Goal: Book appointment/travel/reservation

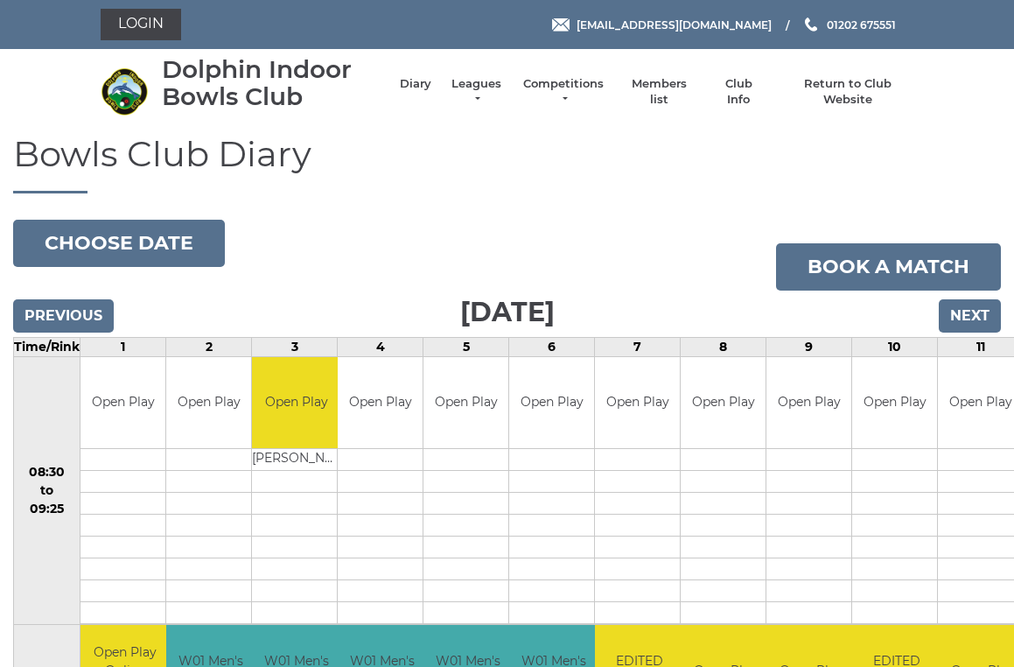
scroll to position [4, 0]
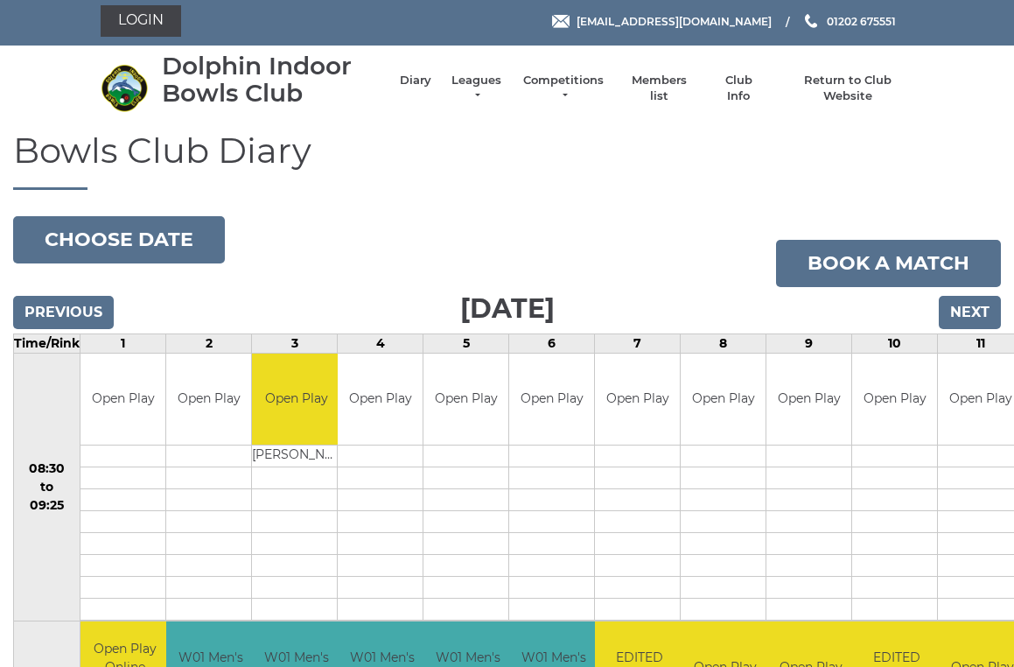
click at [977, 313] on input "Next" at bounding box center [970, 312] width 62 height 33
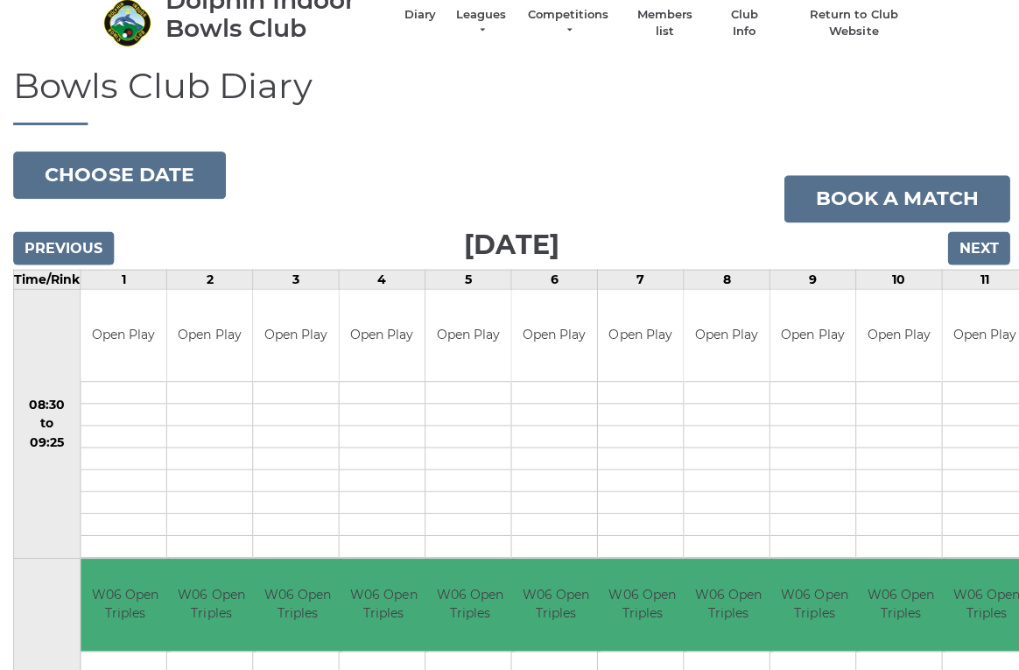
scroll to position [67, 0]
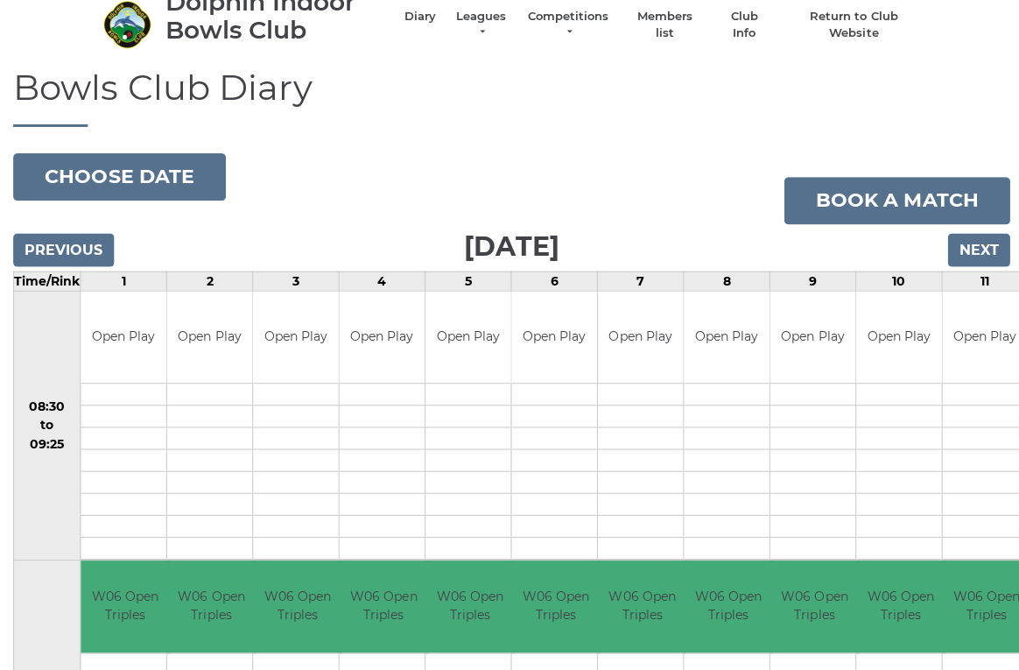
click at [984, 242] on input "Next" at bounding box center [974, 249] width 62 height 33
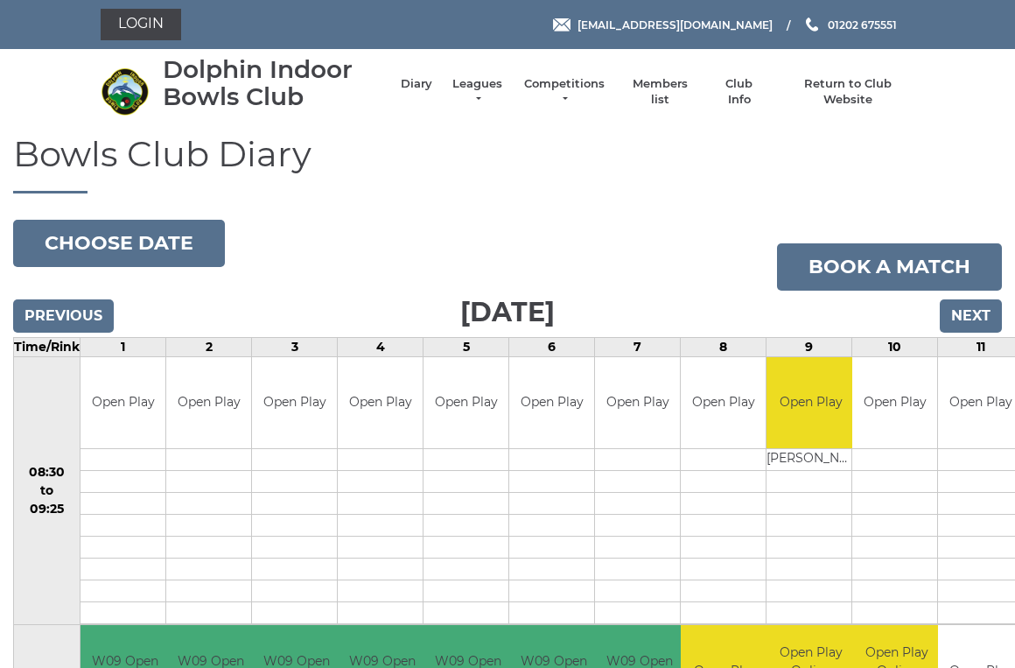
scroll to position [4, 0]
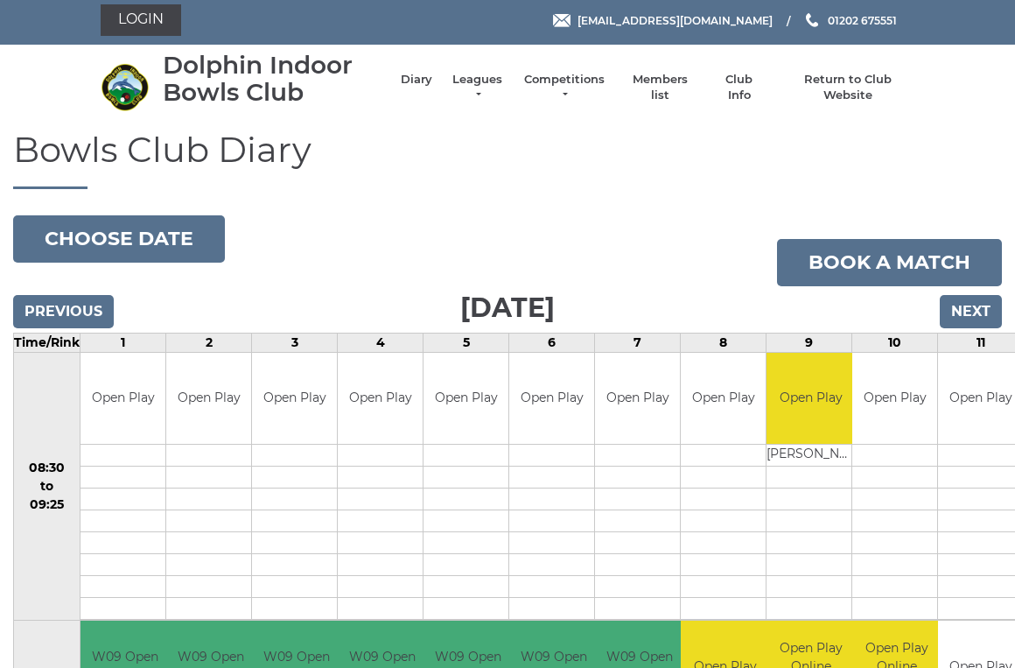
click at [978, 312] on input "Next" at bounding box center [971, 311] width 62 height 33
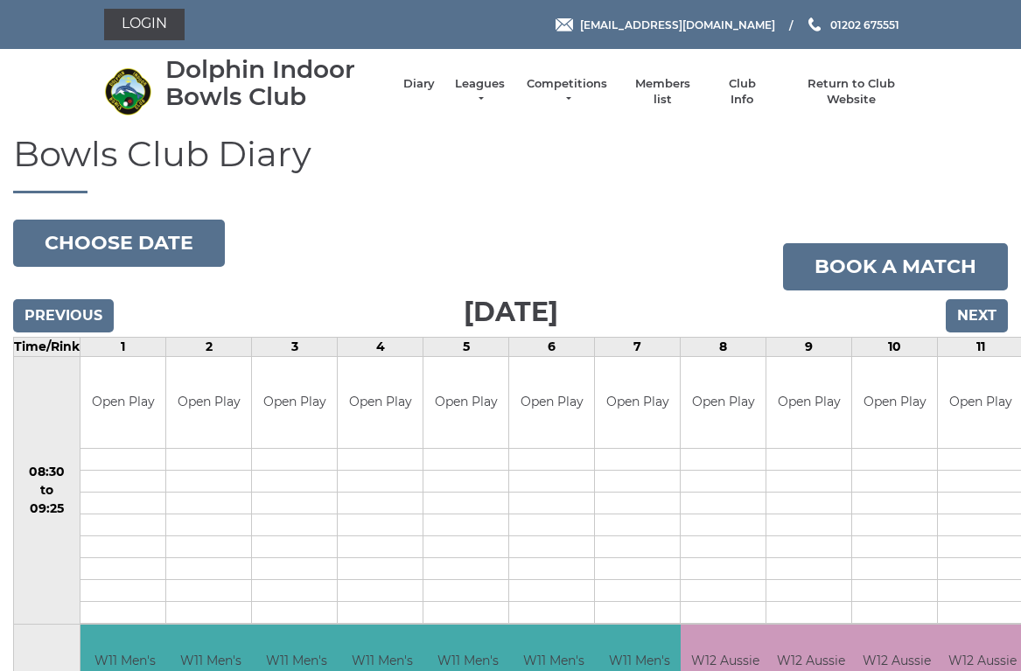
scroll to position [4, 0]
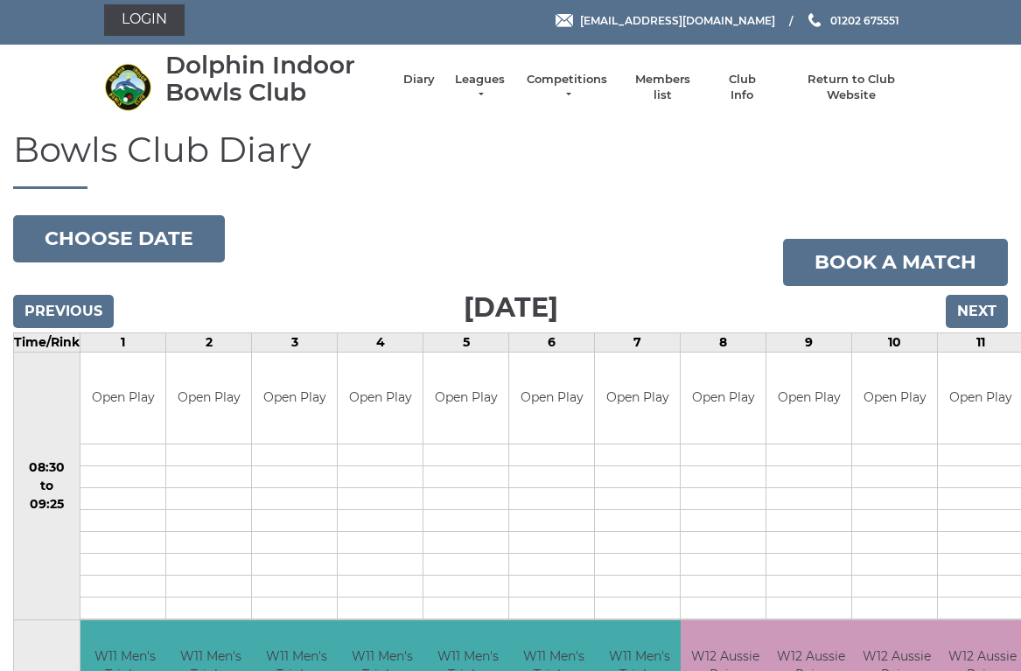
click at [985, 311] on input "Next" at bounding box center [977, 311] width 62 height 33
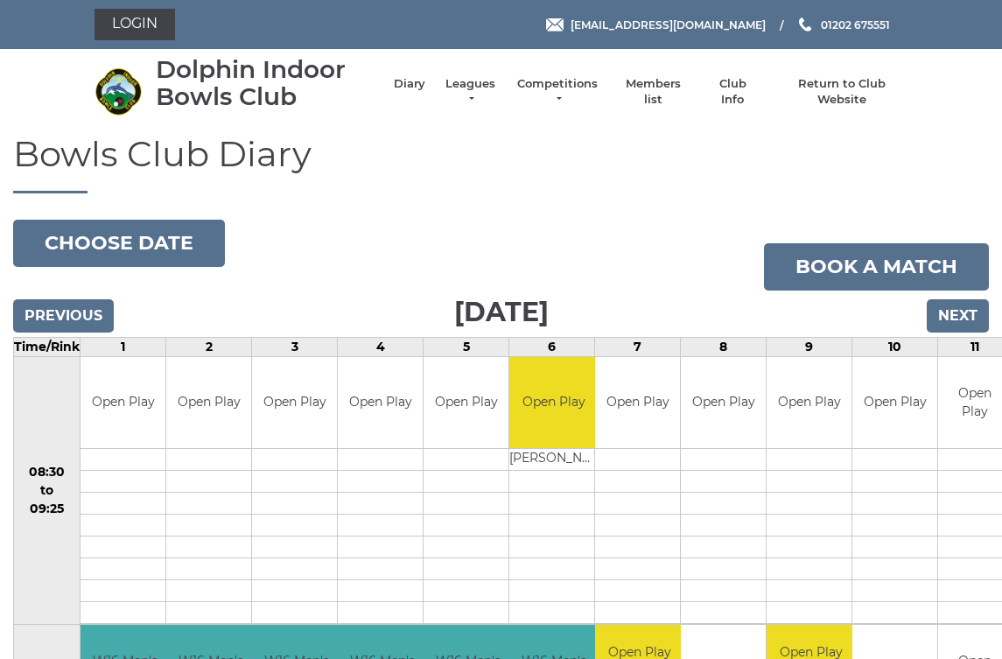
scroll to position [3, 0]
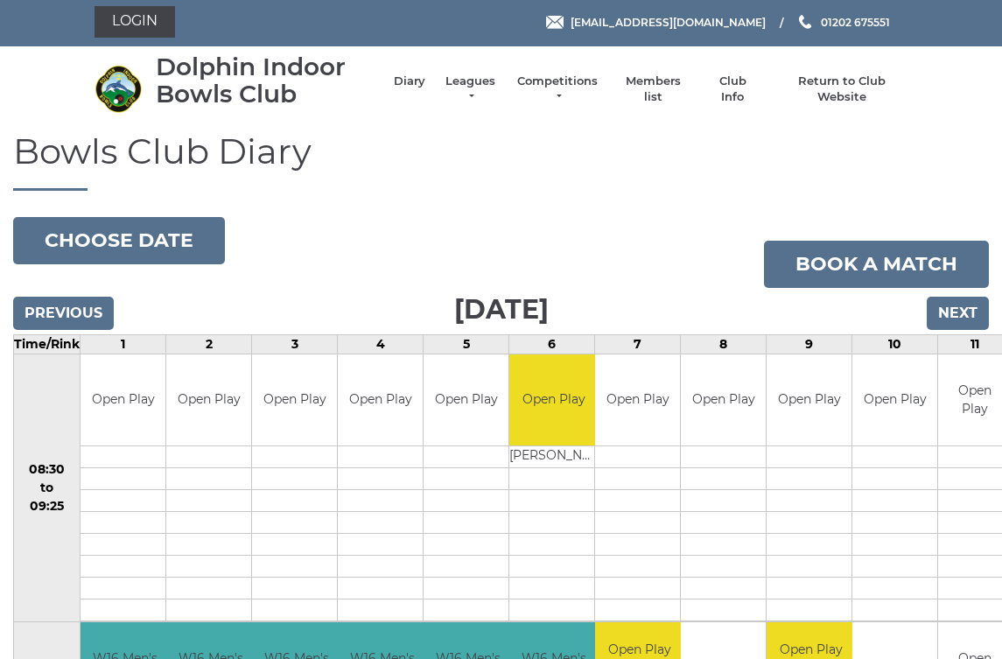
click at [974, 306] on input "Next" at bounding box center [958, 313] width 62 height 33
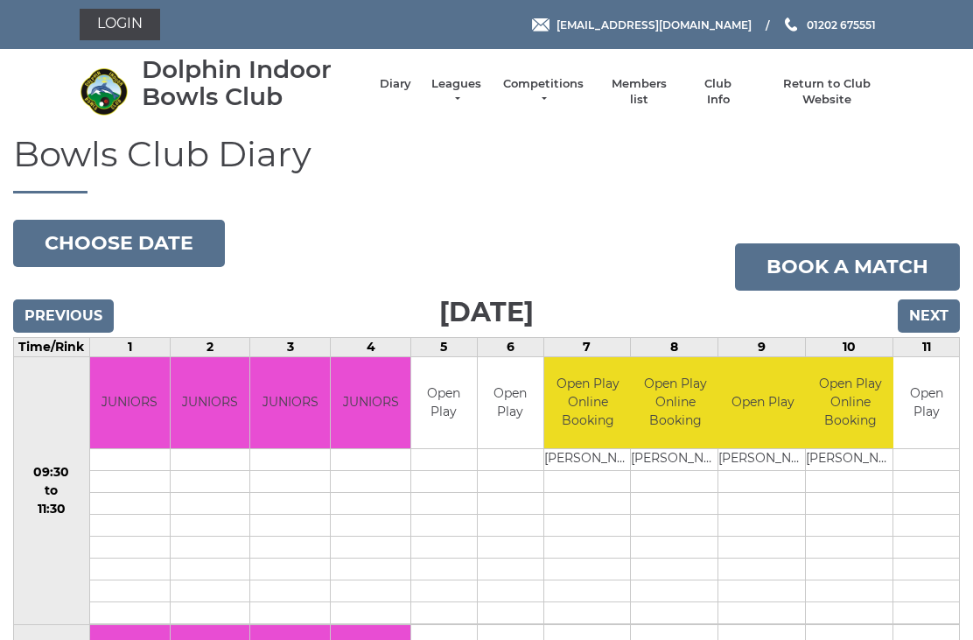
click at [948, 308] on input "Next" at bounding box center [929, 315] width 62 height 33
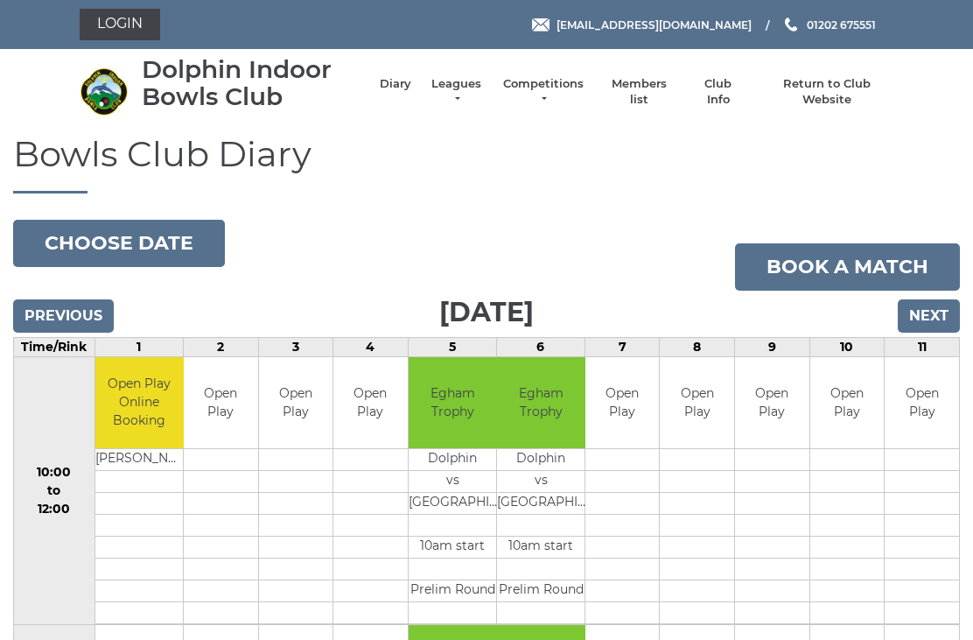
click at [936, 312] on input "Next" at bounding box center [929, 315] width 62 height 33
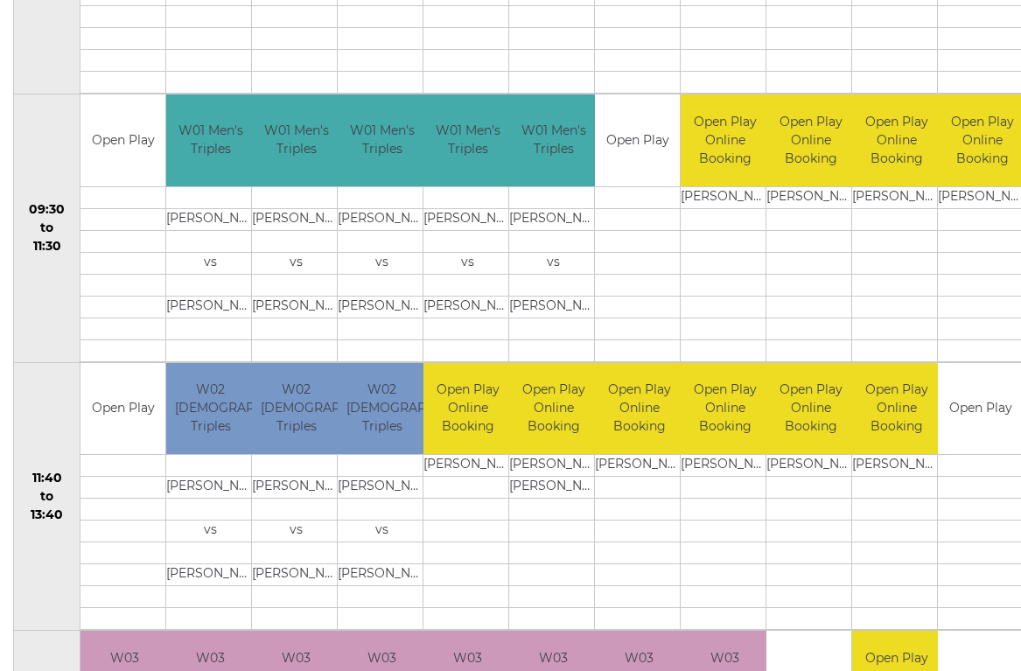
click at [973, 332] on td at bounding box center [982, 329] width 88 height 22
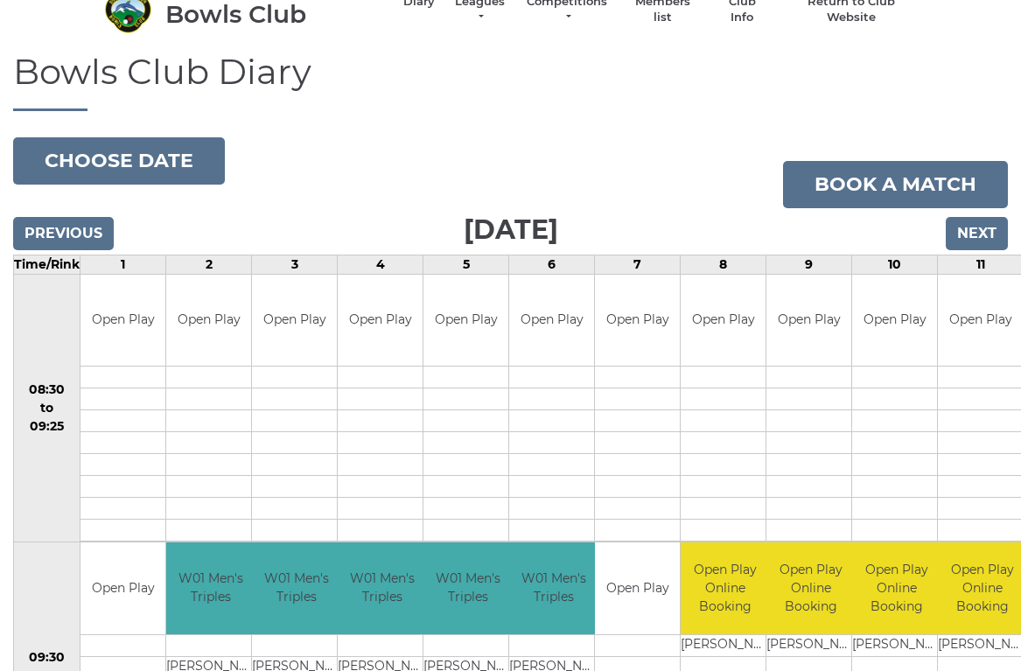
scroll to position [81, 0]
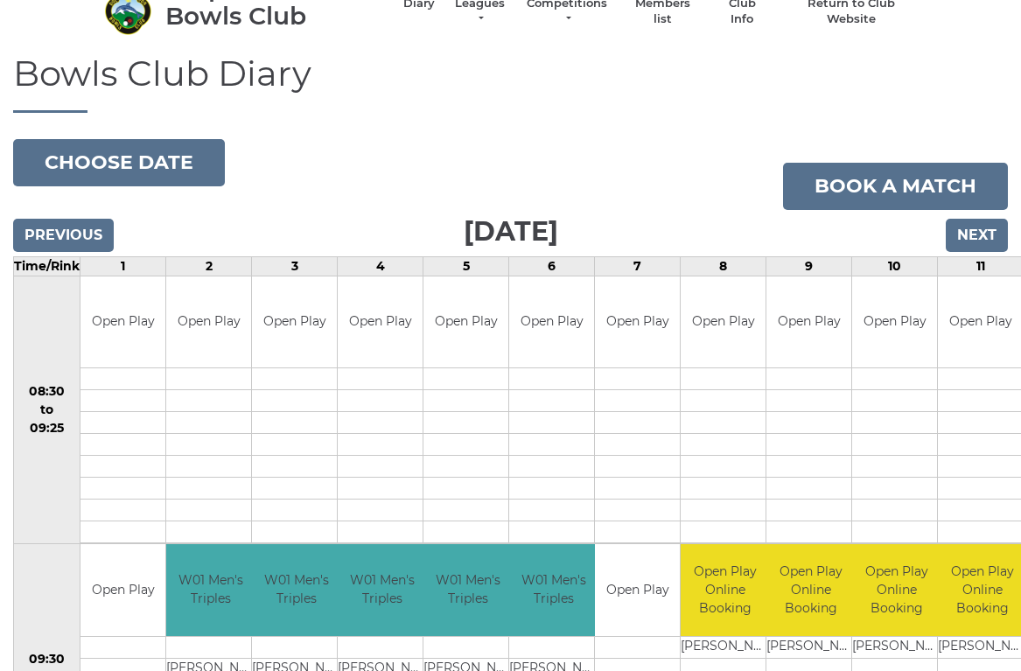
click at [992, 235] on input "Next" at bounding box center [977, 235] width 62 height 33
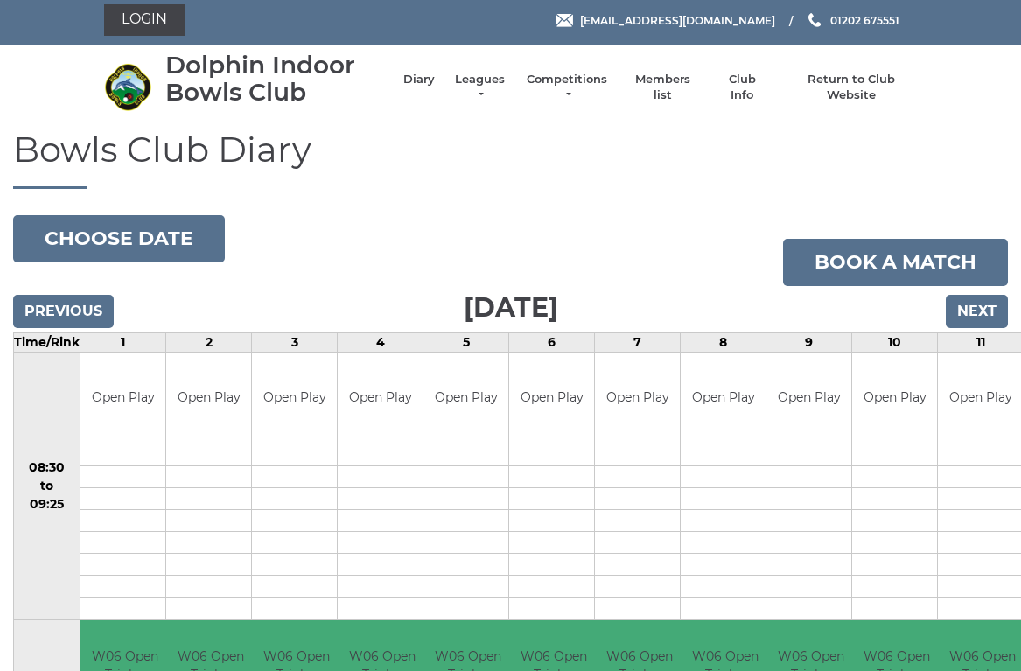
scroll to position [4, 0]
click at [983, 310] on input "Next" at bounding box center [977, 311] width 62 height 33
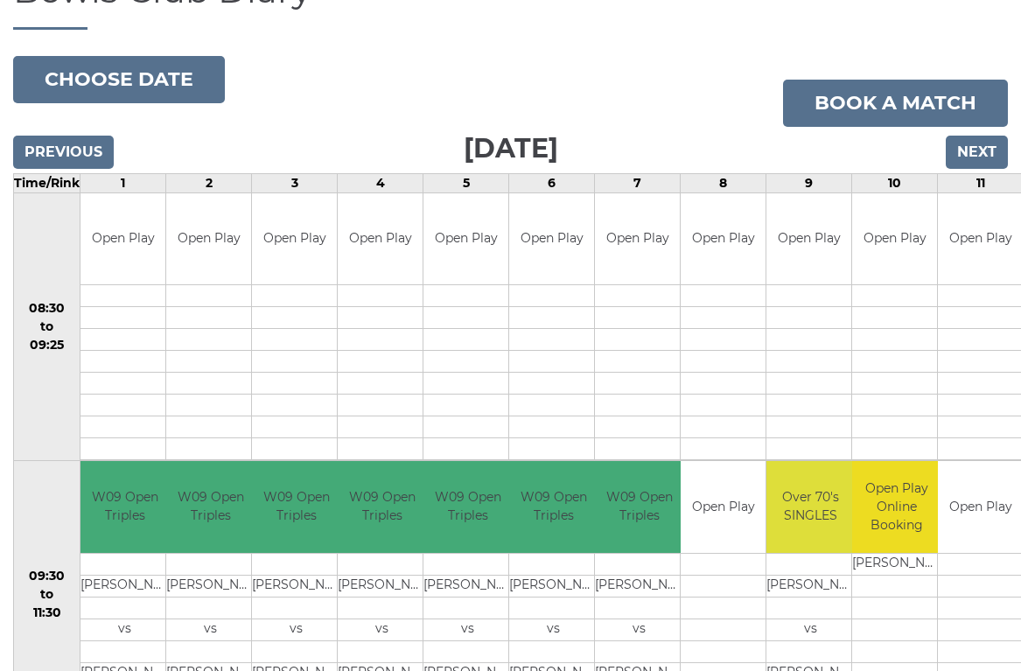
scroll to position [150, 0]
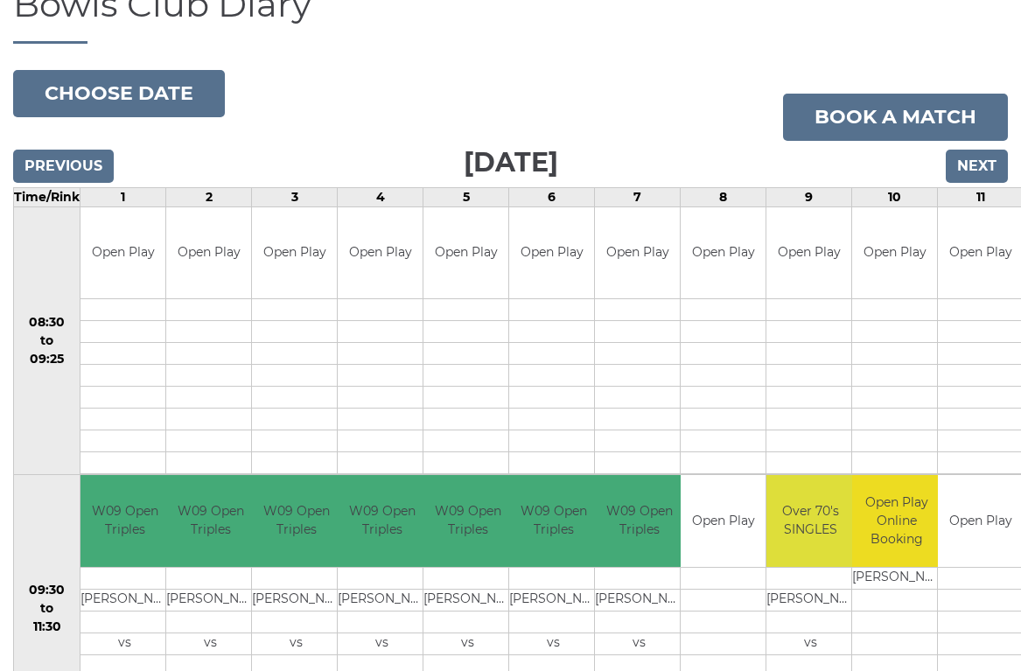
click at [975, 165] on input "Next" at bounding box center [977, 166] width 62 height 33
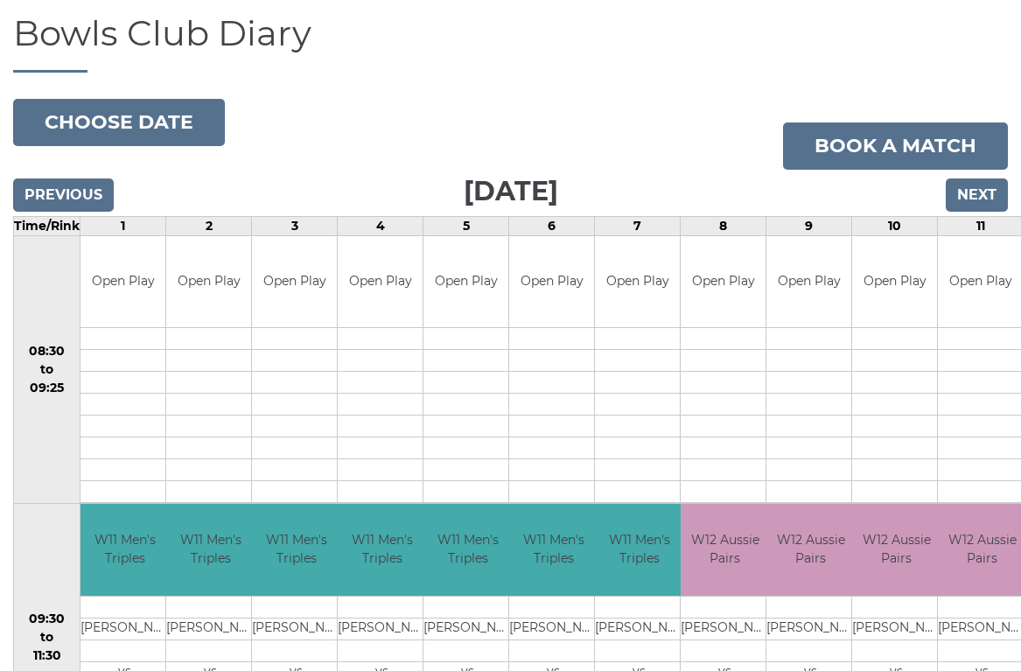
scroll to position [120, 0]
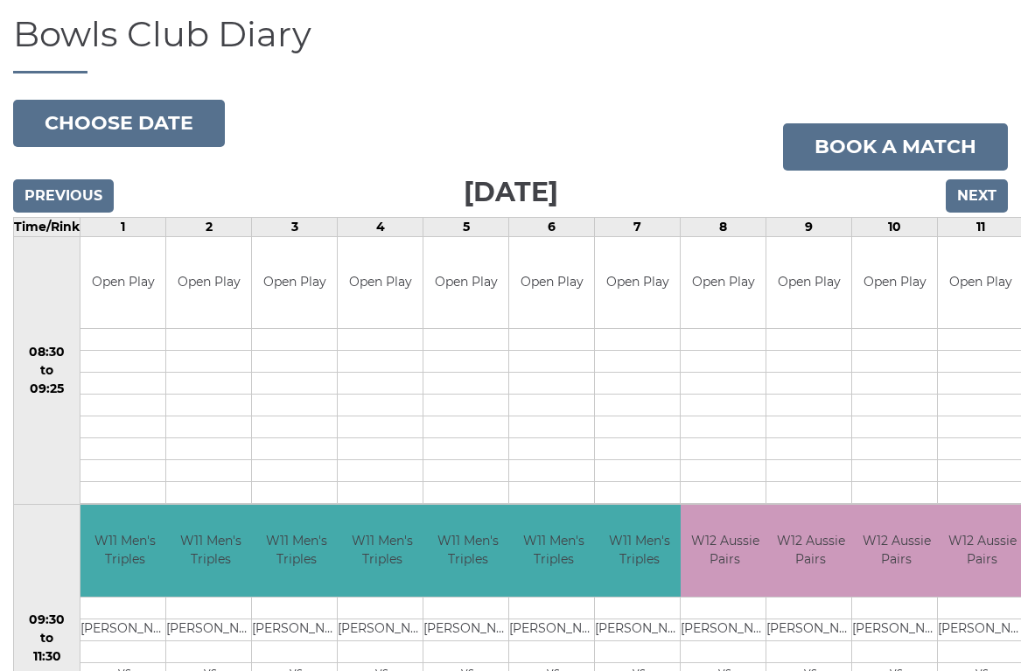
click at [977, 194] on input "Next" at bounding box center [977, 195] width 62 height 33
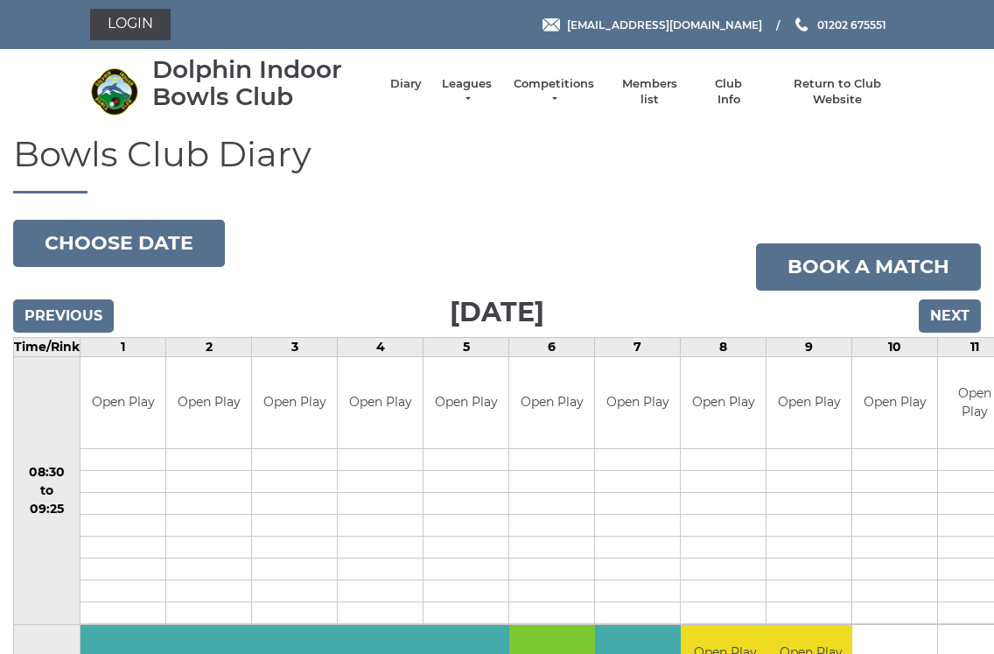
click at [667, 87] on link "Members list" at bounding box center [649, 92] width 73 height 32
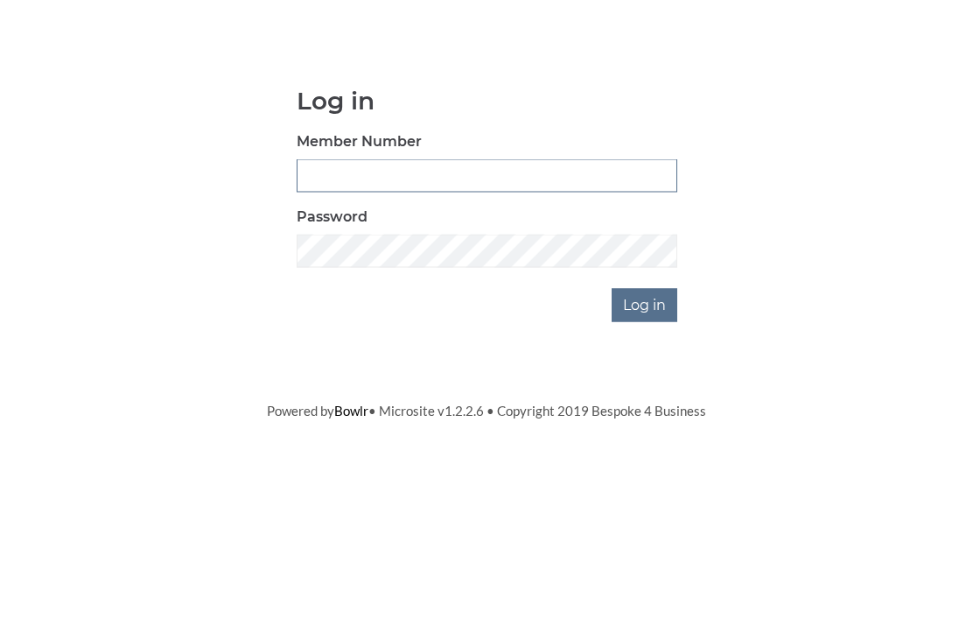
type input "2406"
click at [646, 415] on input "Log in" at bounding box center [645, 431] width 66 height 33
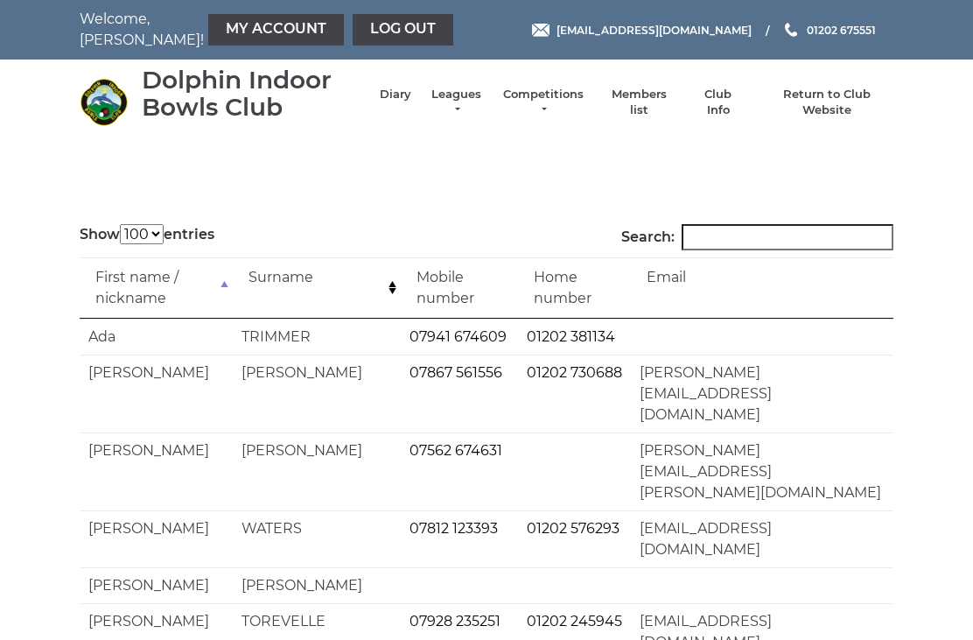
select select "100"
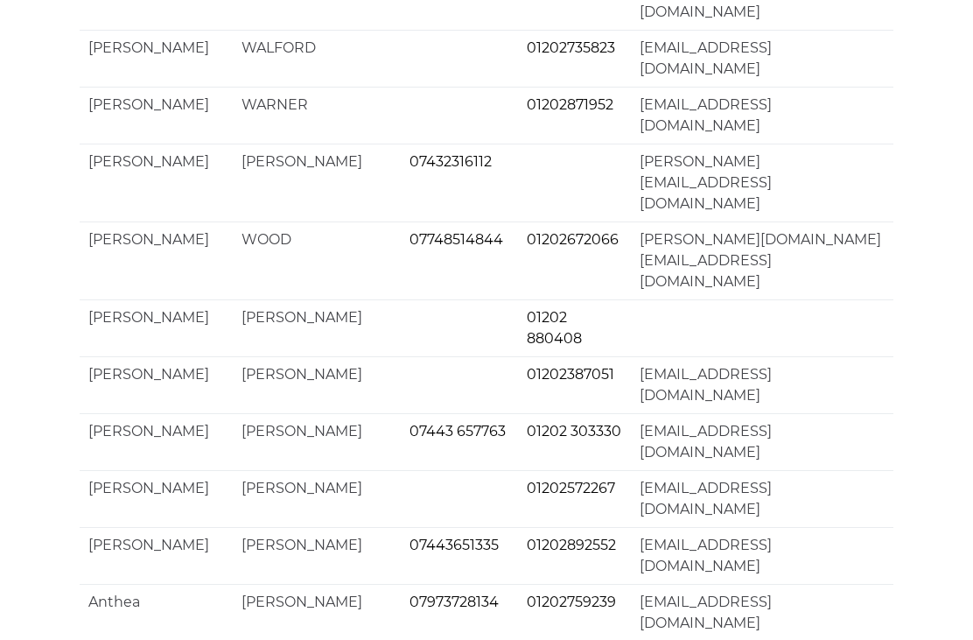
scroll to position [3352, 0]
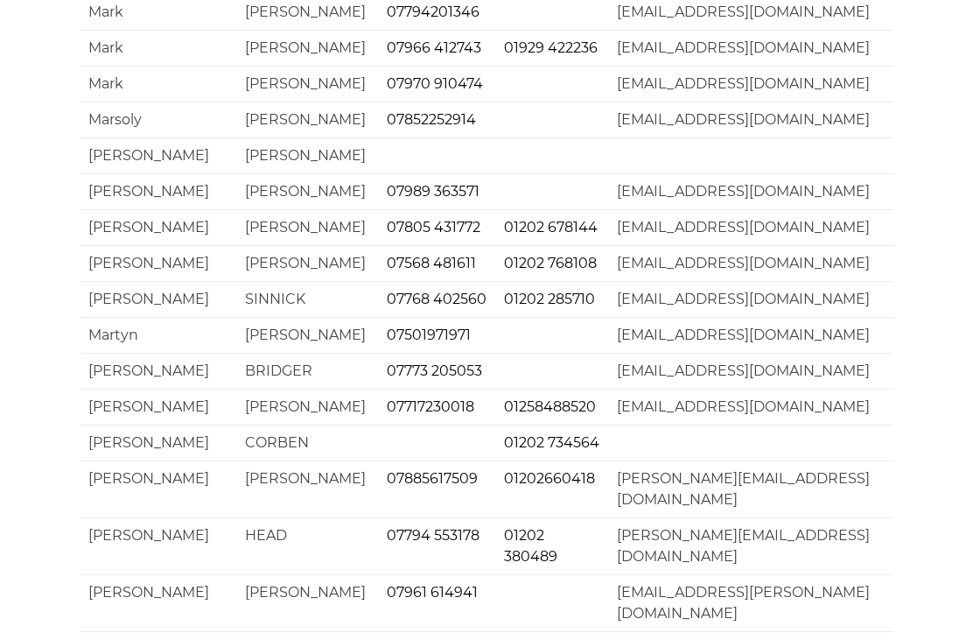
scroll to position [0, 0]
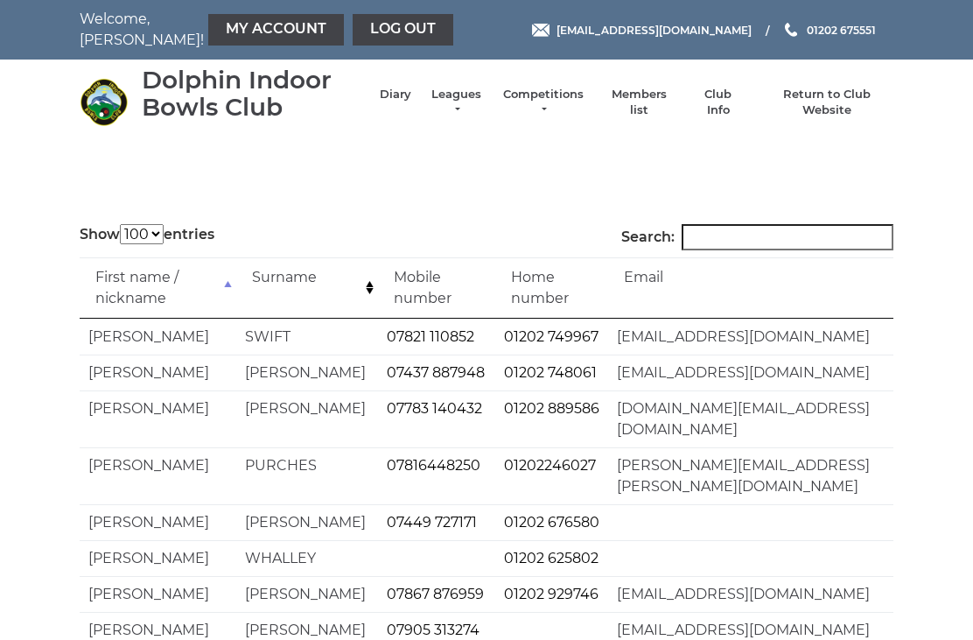
click at [393, 96] on link "Diary" at bounding box center [396, 95] width 32 height 16
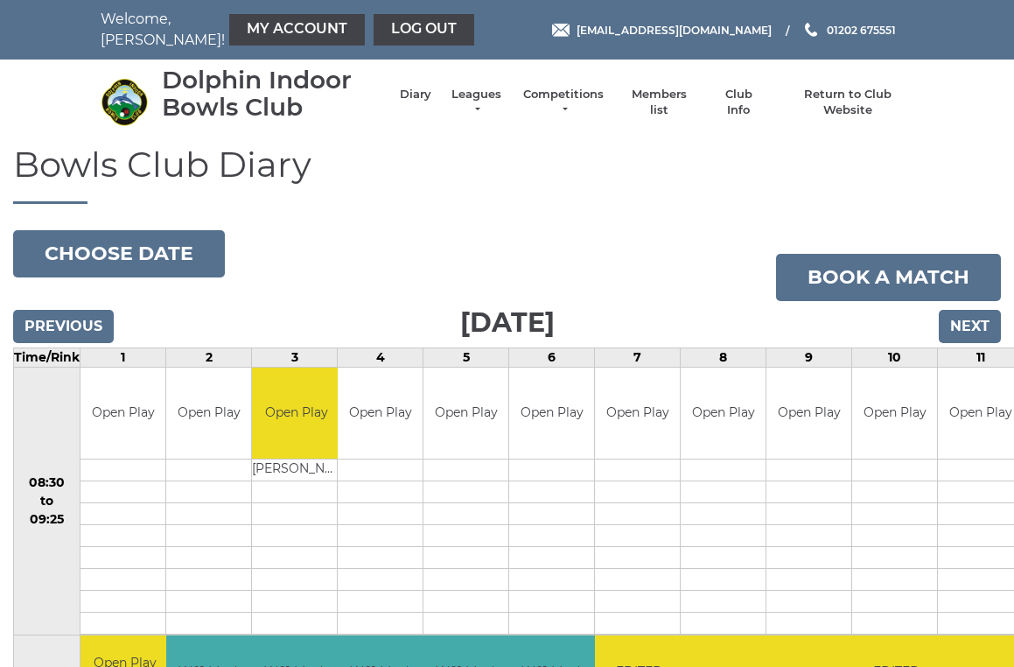
click at [172, 249] on button "Choose date" at bounding box center [119, 253] width 212 height 47
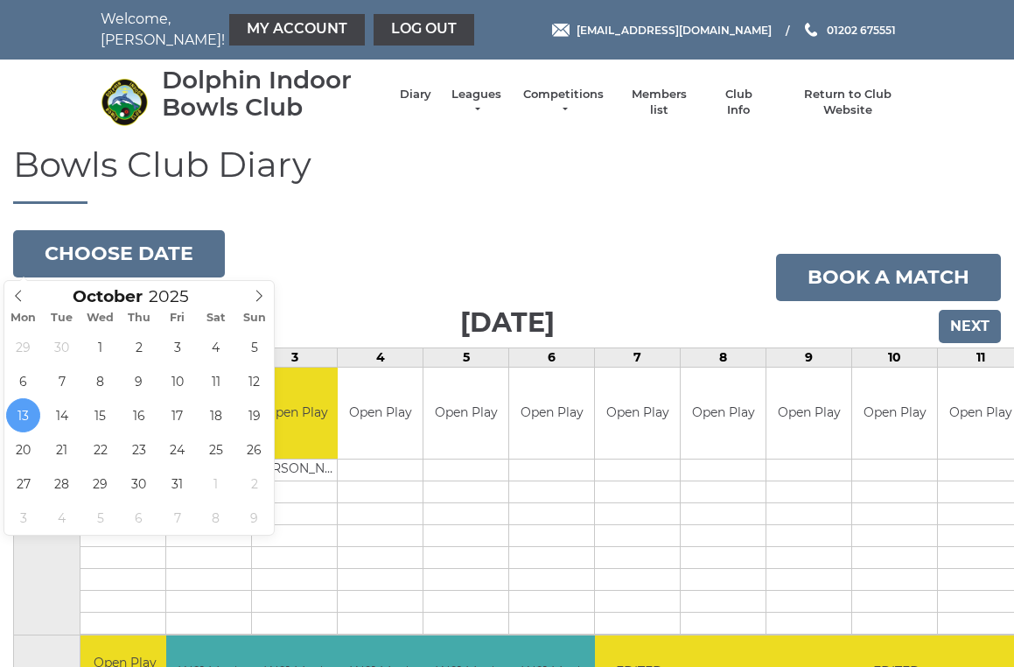
type input "2025-10-20"
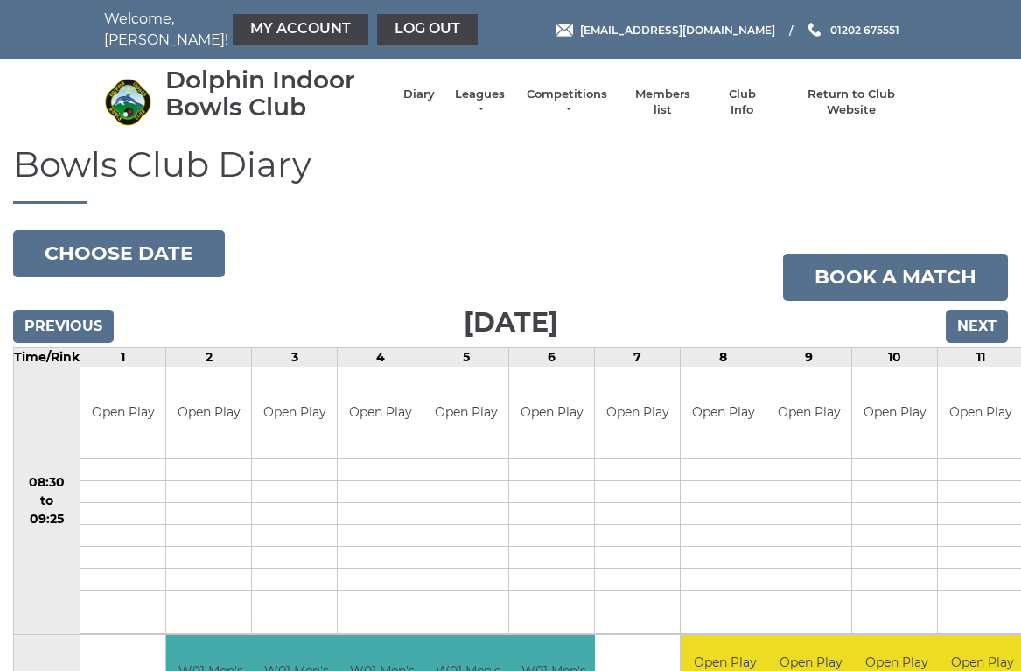
scroll to position [4, 0]
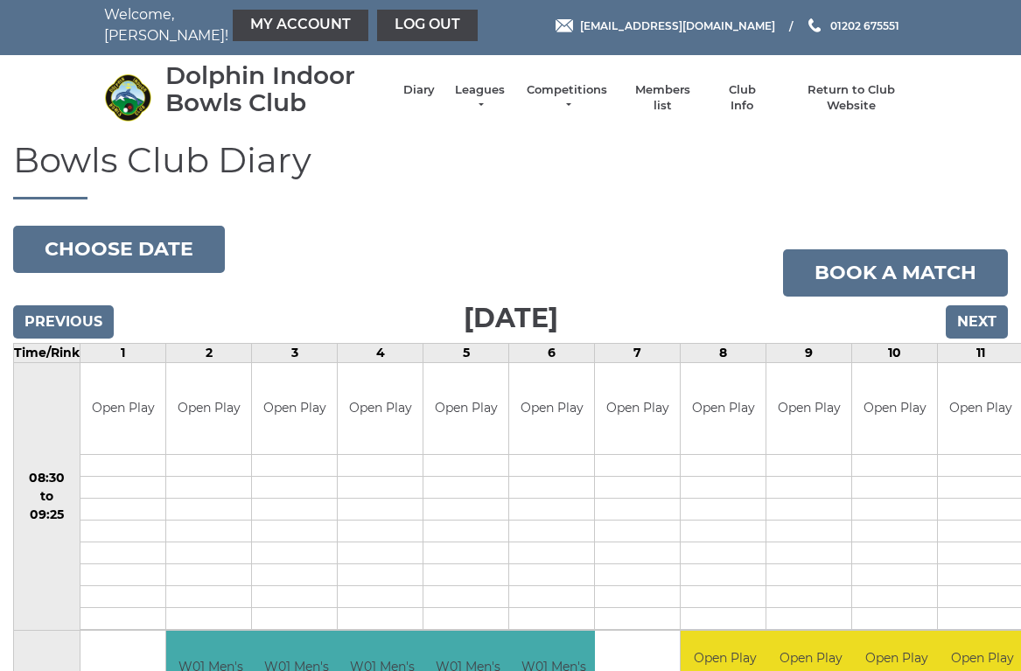
click at [991, 310] on input "Next" at bounding box center [977, 321] width 62 height 33
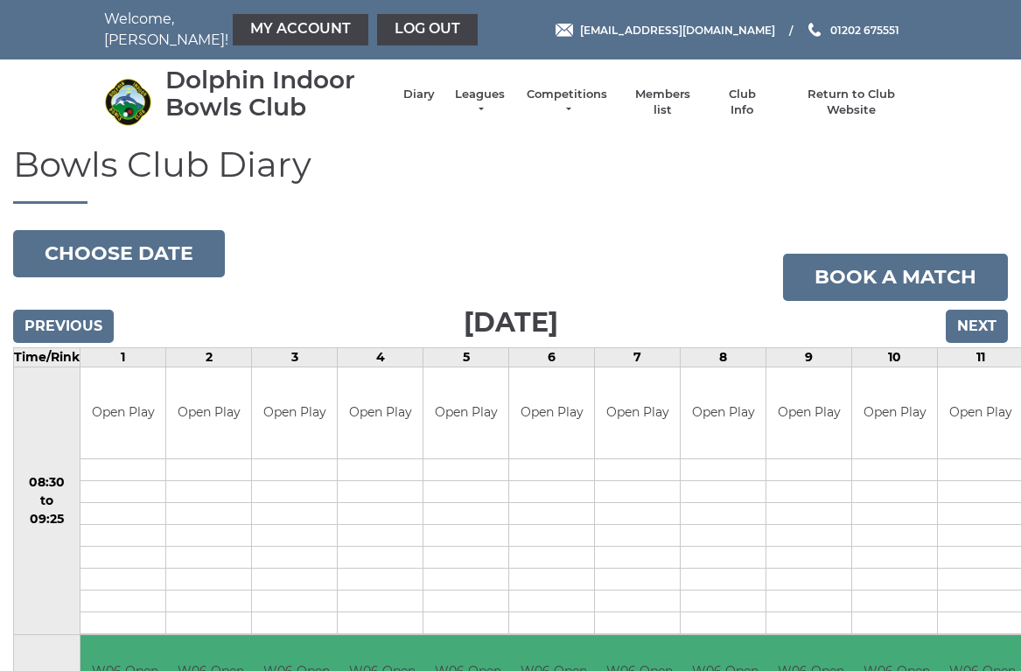
click at [971, 319] on input "Next" at bounding box center [977, 326] width 62 height 33
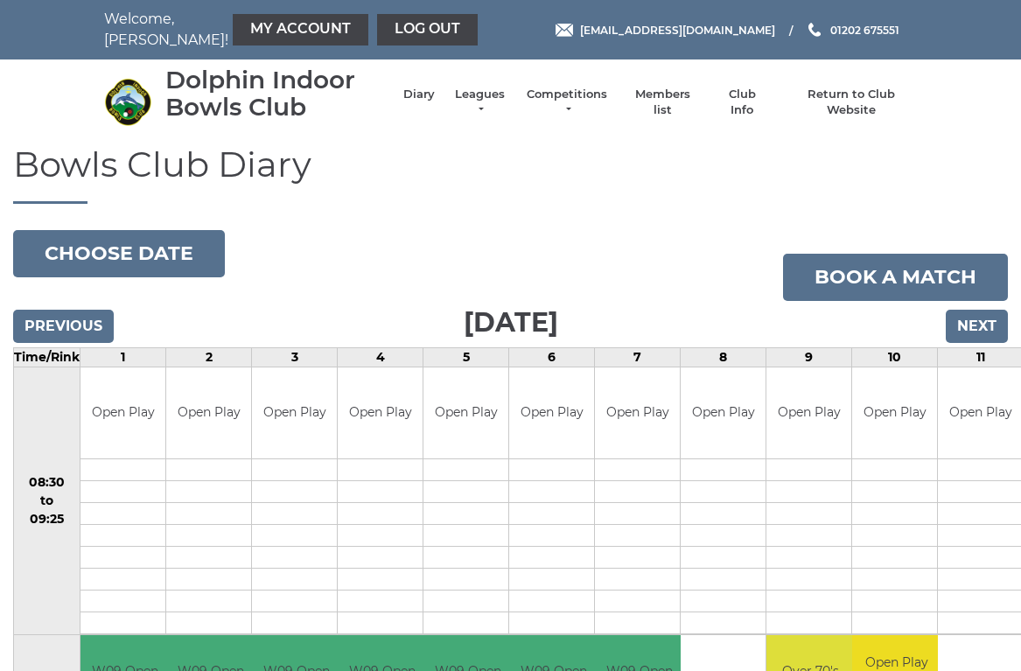
click at [982, 323] on input "Next" at bounding box center [977, 326] width 62 height 33
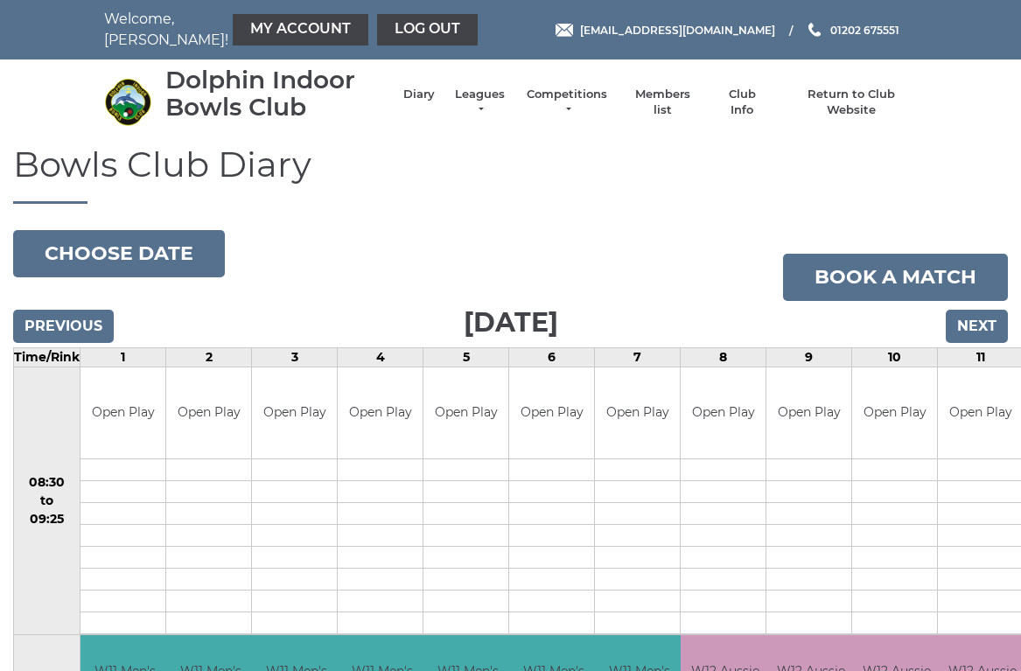
click at [979, 321] on input "Next" at bounding box center [977, 326] width 62 height 33
